Goal: Ask a question

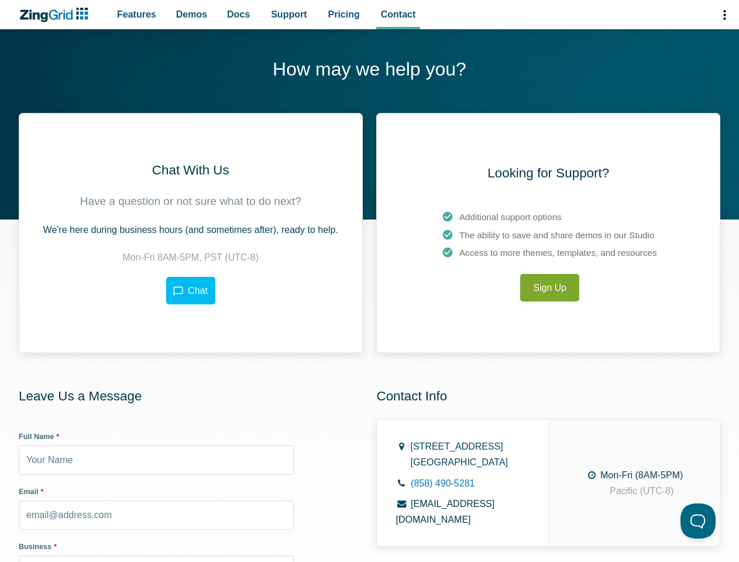
click at [369, 281] on div "Chat With Us Have a question or not sure what to do next? We're here during bus…" at bounding box center [370, 457] width 702 height 688
click at [724, 15] on span "App Header" at bounding box center [725, 14] width 30 height 29
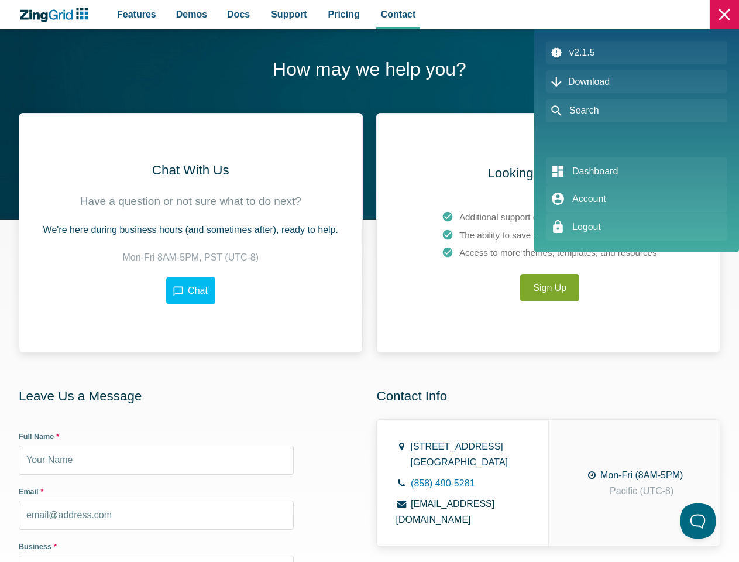
click at [190, 290] on div "App Header" at bounding box center [369, 281] width 739 height 562
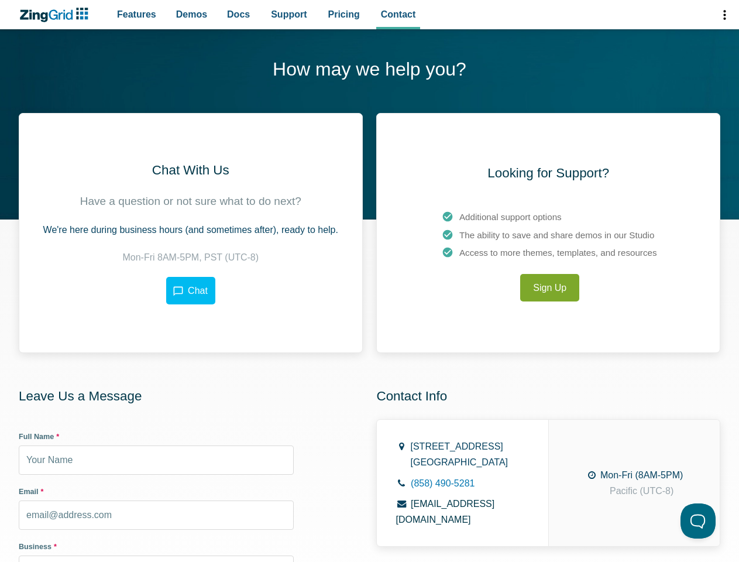
click at [699, 521] on button "Open Beacon popover" at bounding box center [698, 521] width 35 height 35
